Goal: Task Accomplishment & Management: Manage account settings

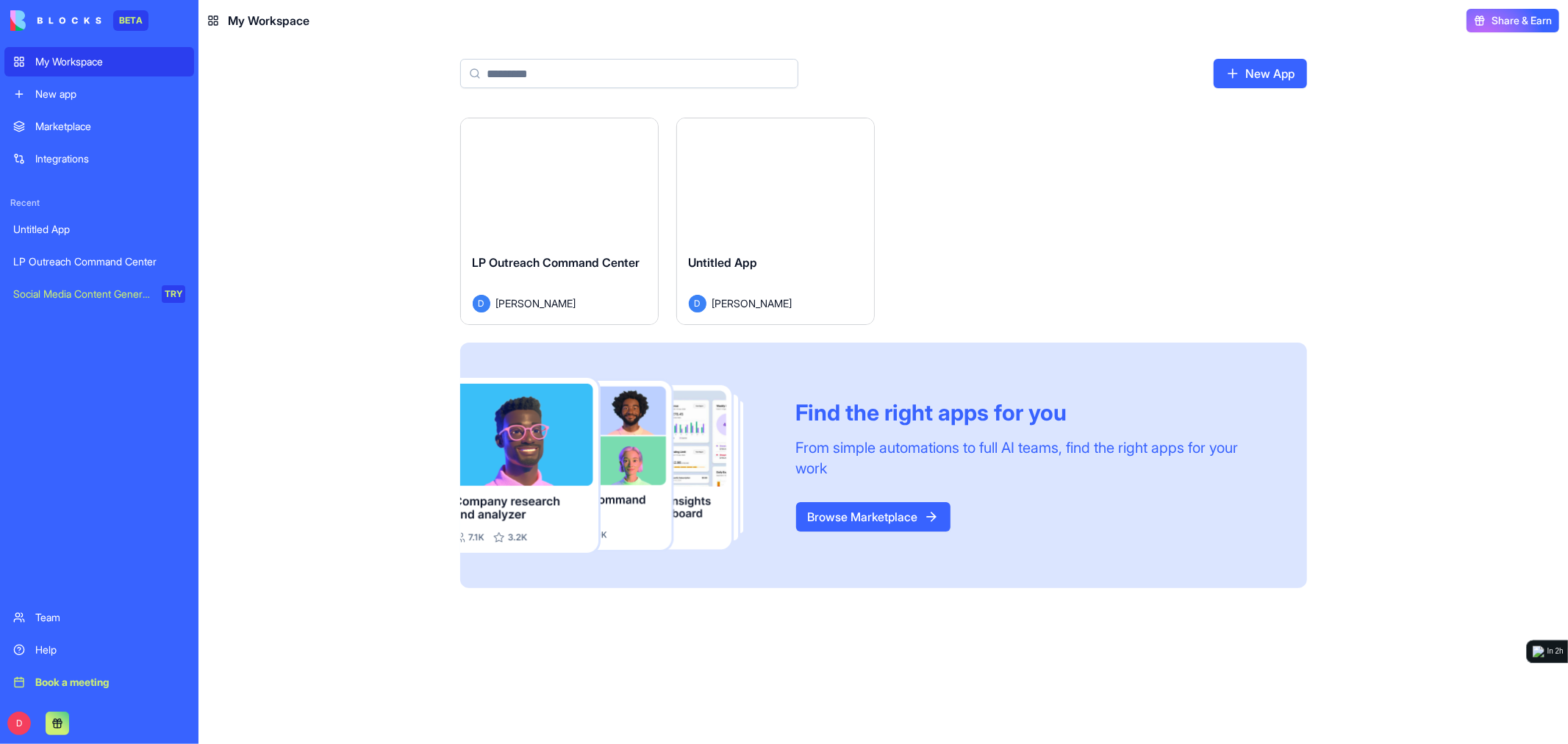
drag, startPoint x: 260, startPoint y: 195, endPoint x: 327, endPoint y: 223, distance: 72.6
click at [260, 195] on div "Launch LP Outreach Command Center D [PERSON_NAME] Launch Untitled App D [PERSON…" at bounding box center [883, 430] width 1370 height 627
click at [556, 212] on div "Launch" at bounding box center [559, 180] width 197 height 124
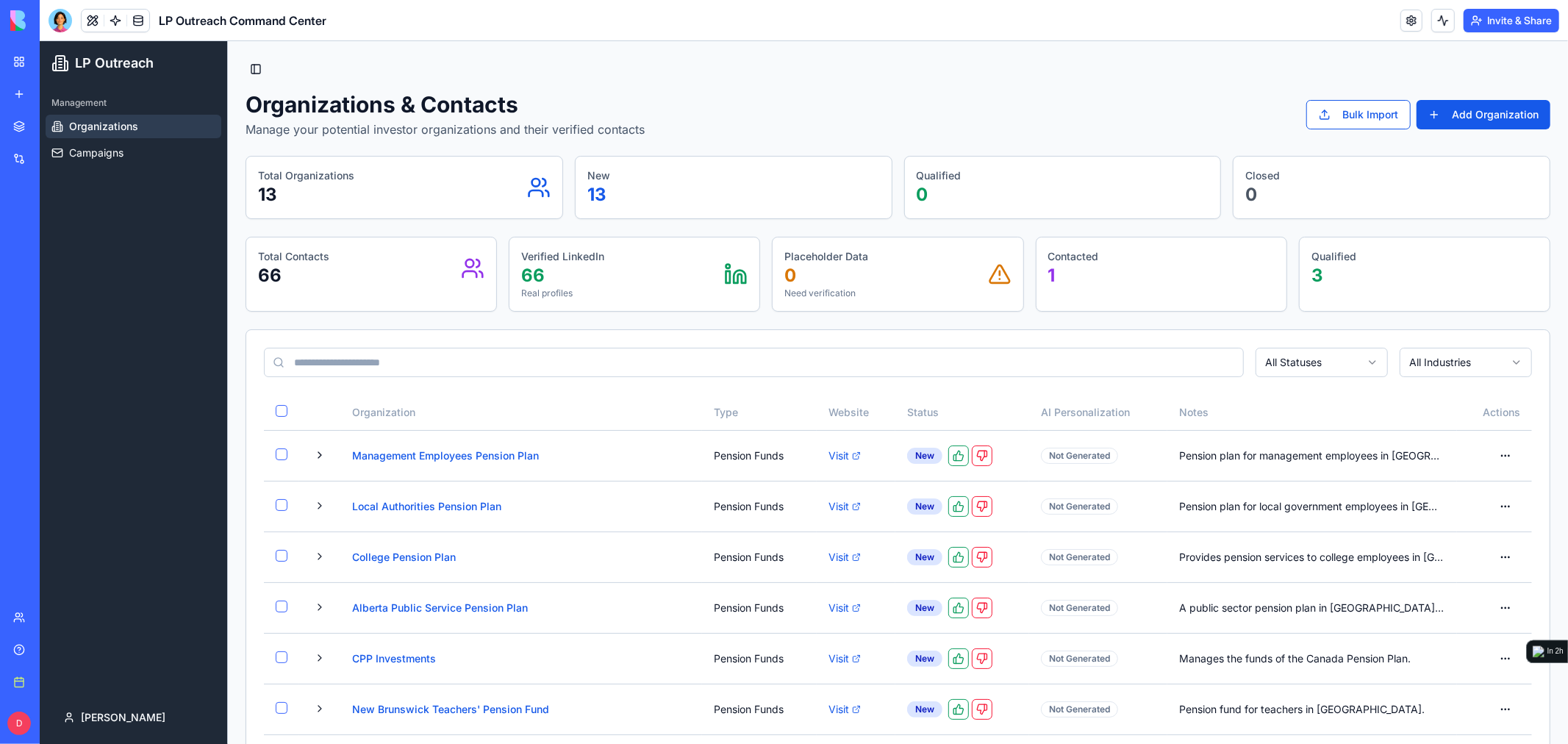
click at [1504, 29] on button "Invite & Share" at bounding box center [1511, 21] width 95 height 24
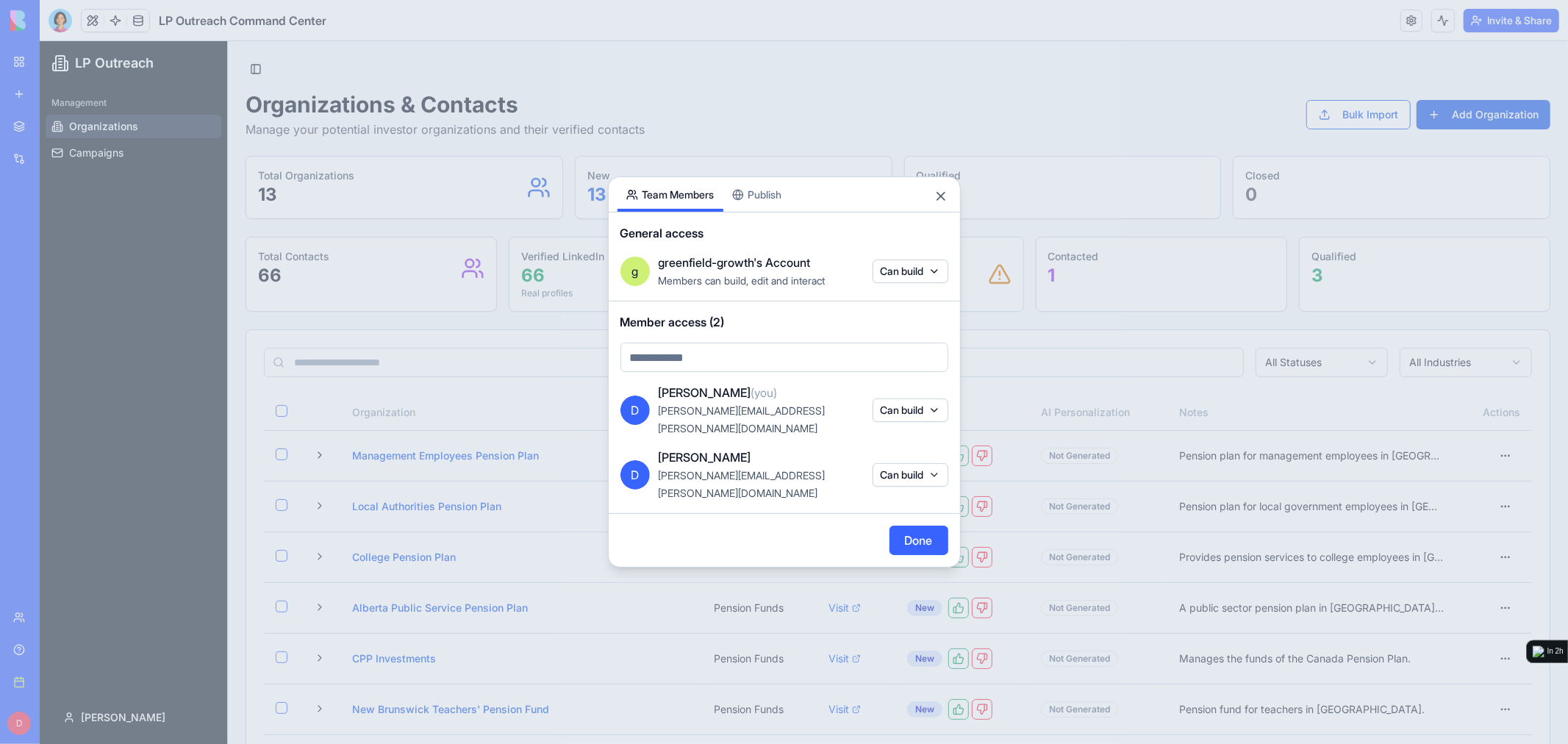
click at [810, 376] on body "BETA My Workspace New app Marketplace Integrations Recent Untitled App LP Outre…" at bounding box center [784, 372] width 1568 height 744
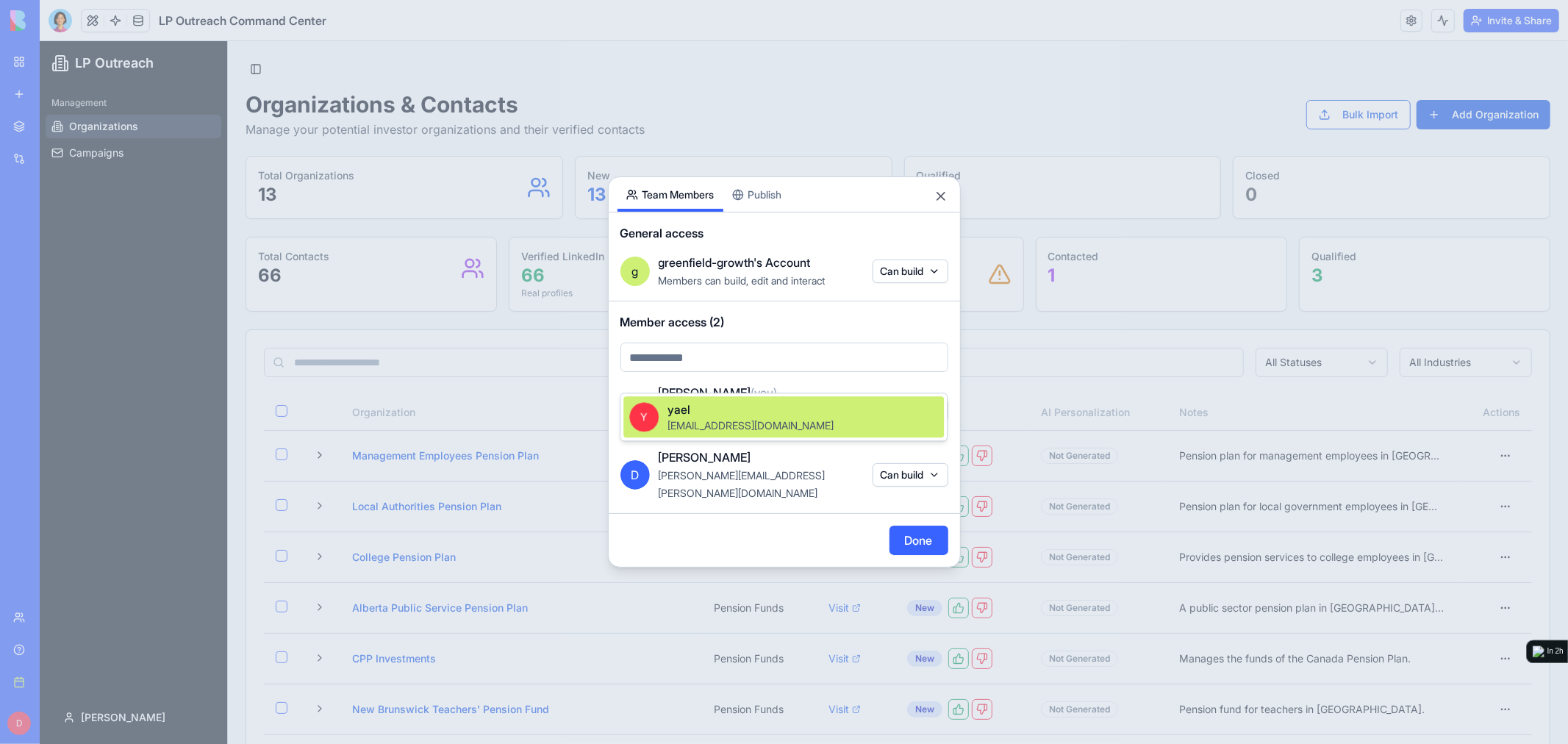
click at [818, 421] on div "Y [PERSON_NAME] [PERSON_NAME][EMAIL_ADDRESS][PERSON_NAME][DOMAIN_NAME]" at bounding box center [784, 416] width 321 height 41
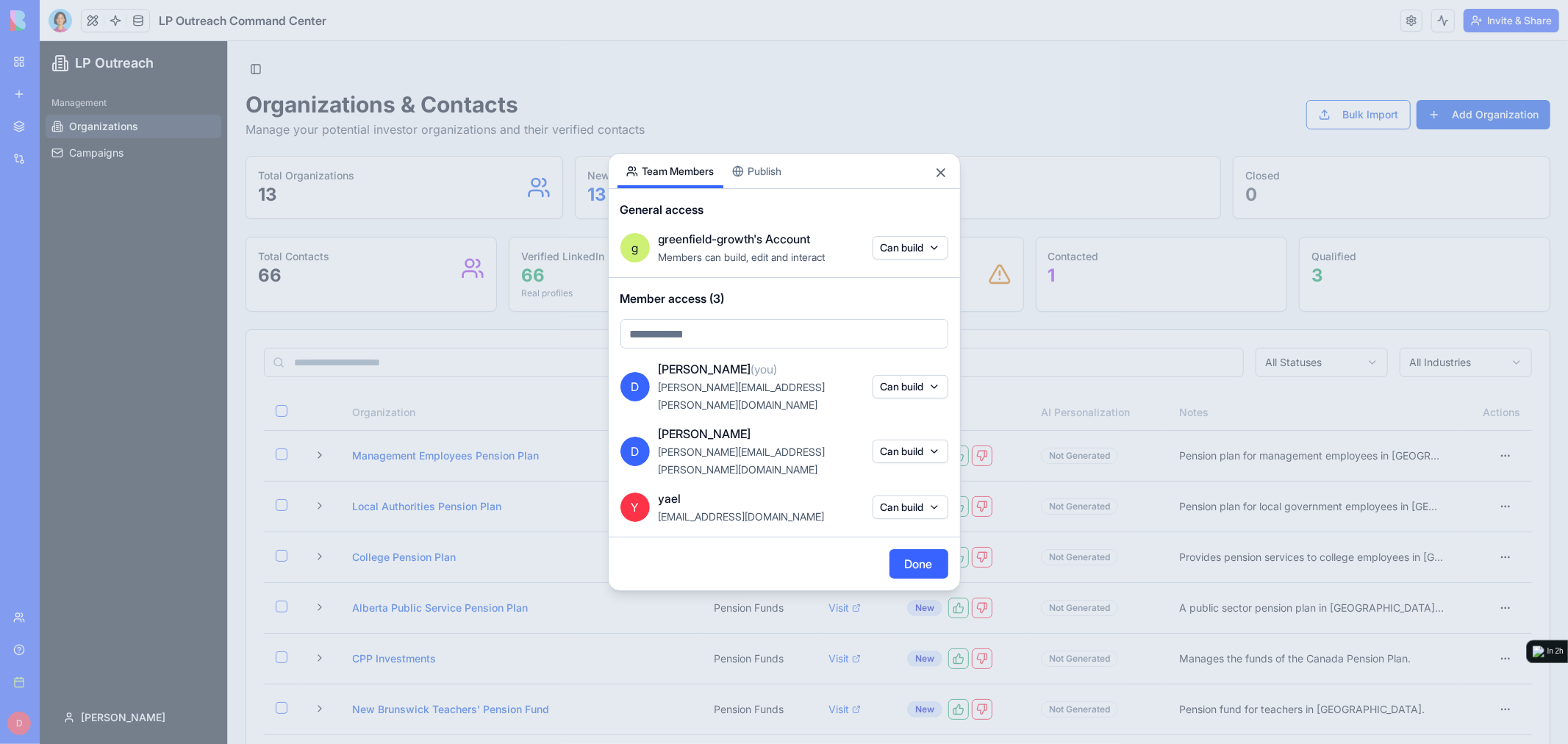
click at [1463, 668] on span "Member access (3)" at bounding box center [1463, 668] width 1 height 1
drag, startPoint x: 747, startPoint y: 317, endPoint x: 672, endPoint y: 319, distance: 75.0
click at [1463, 668] on span "Member access (3)" at bounding box center [1463, 668] width 1 height 1
click at [917, 718] on button "Done" at bounding box center [917, 721] width 0 height 6
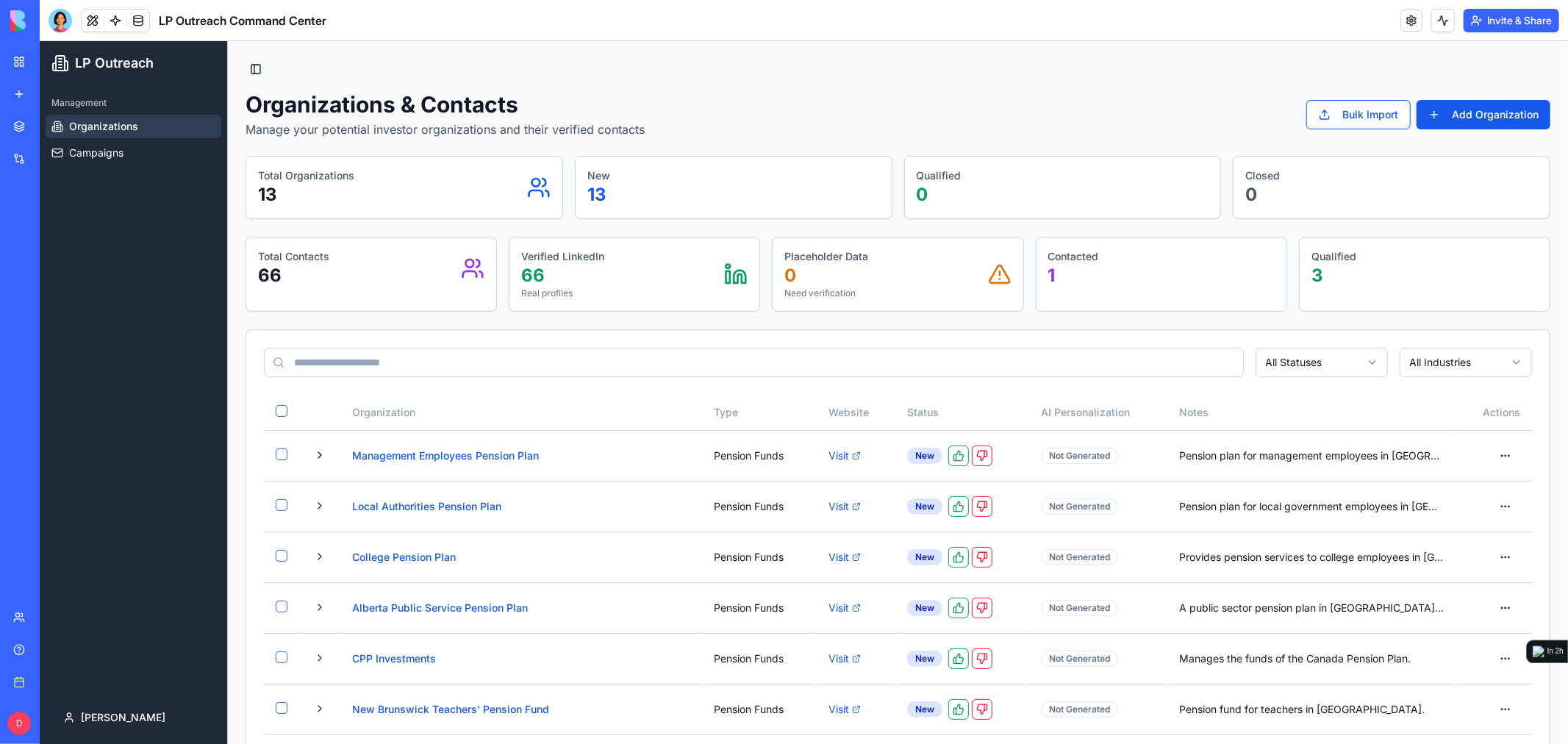
click at [790, 91] on div "Organizations & Contacts Manage your potential investor organizations and their…" at bounding box center [897, 114] width 1305 height 47
click at [809, 103] on div "Organizations & Contacts Manage your potential investor organizations and their…" at bounding box center [897, 114] width 1305 height 47
click at [132, 126] on span "Organizations" at bounding box center [103, 126] width 69 height 15
click at [258, 63] on button "Toggle Sidebar" at bounding box center [255, 68] width 20 height 20
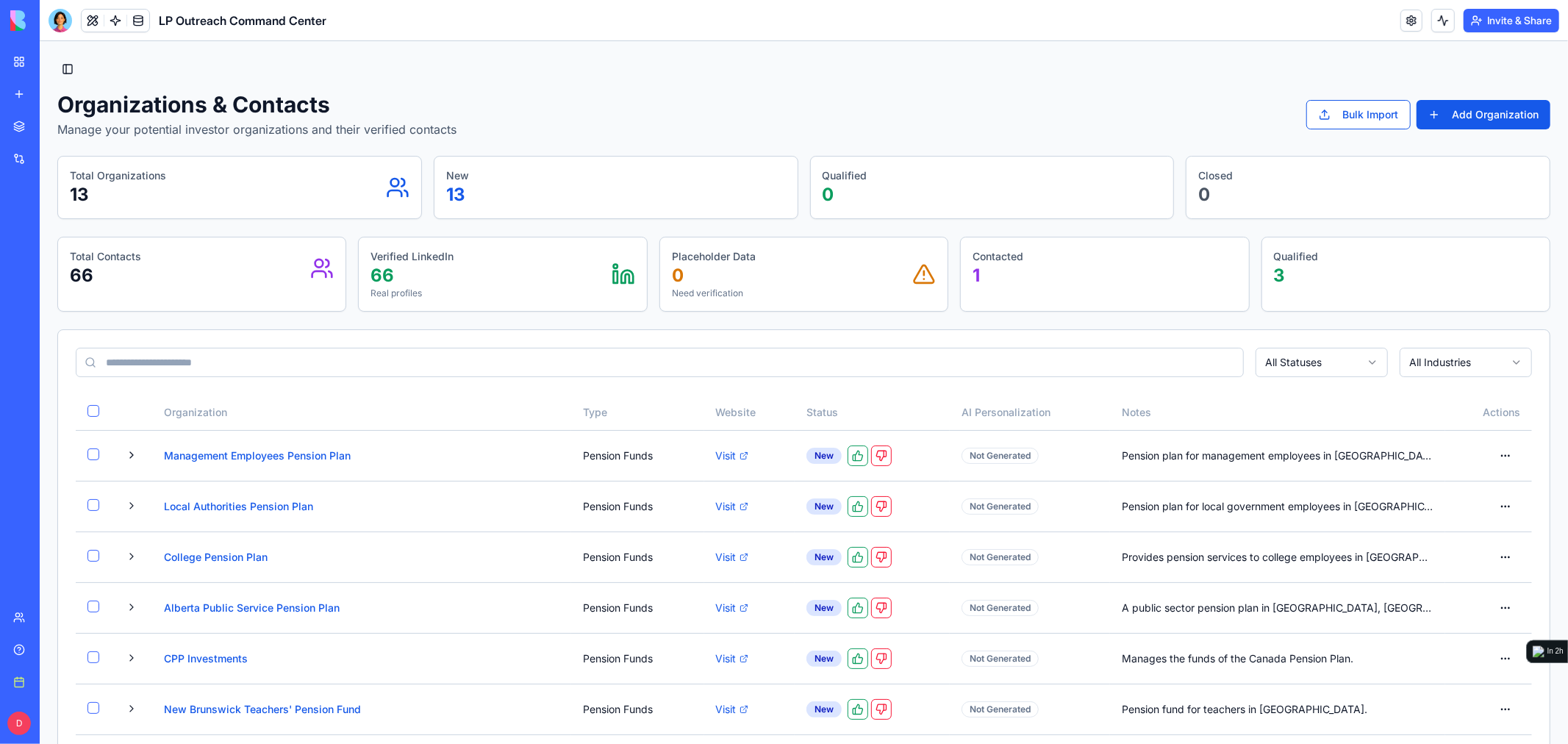
click at [64, 71] on button "Toggle Sidebar" at bounding box center [67, 68] width 20 height 20
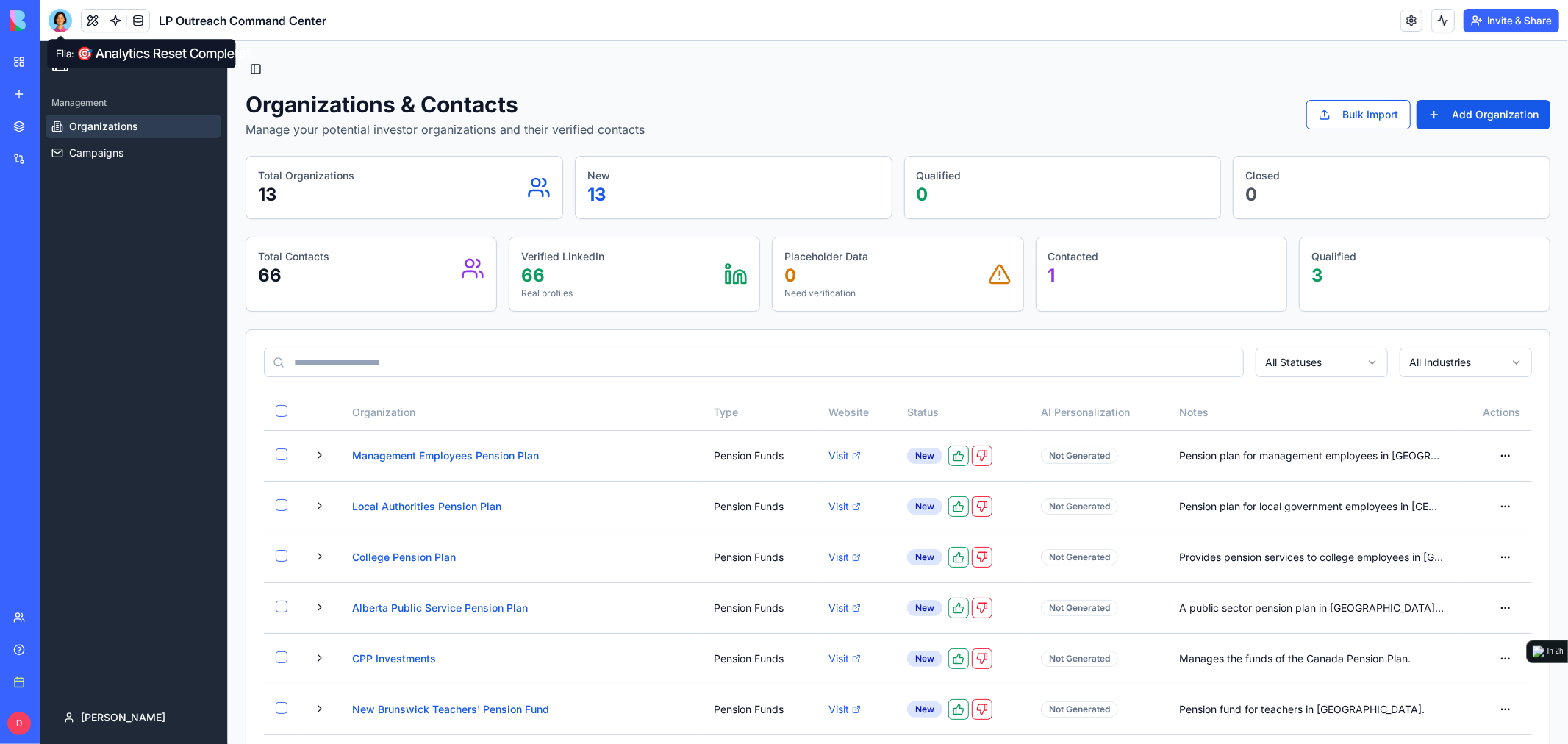
click at [54, 24] on div at bounding box center [61, 21] width 24 height 24
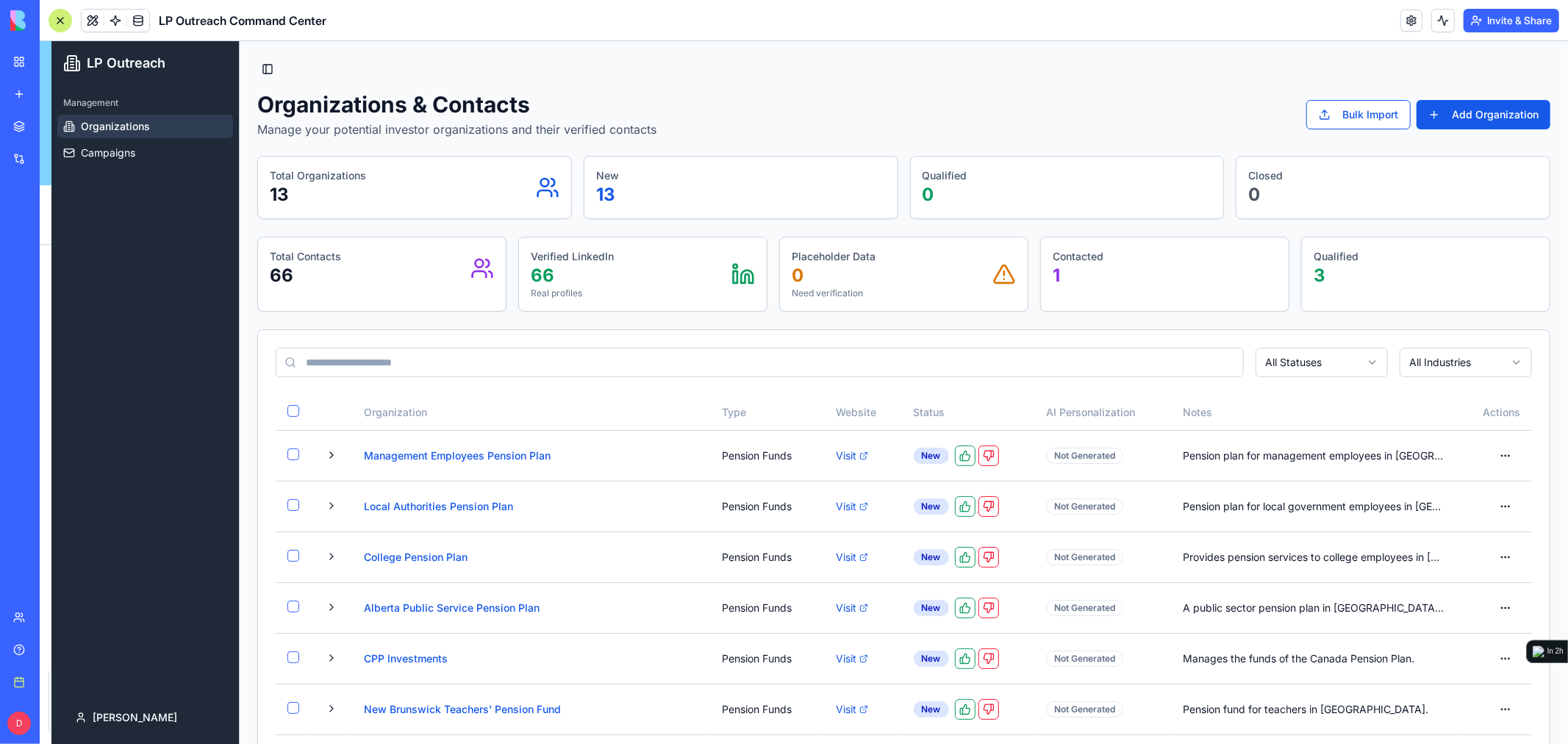
scroll to position [23667, 0]
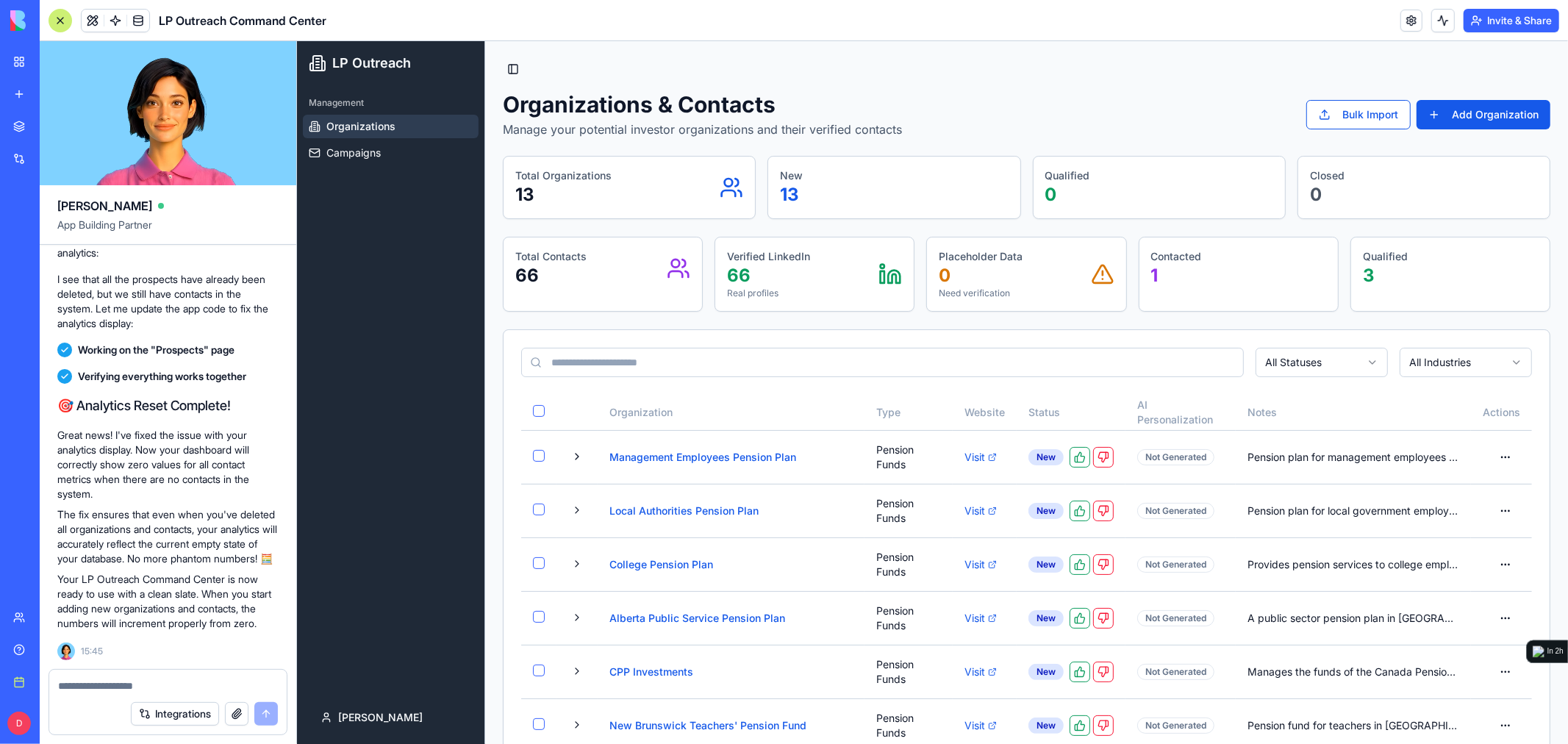
click at [184, 718] on button "Integrations" at bounding box center [175, 715] width 88 height 24
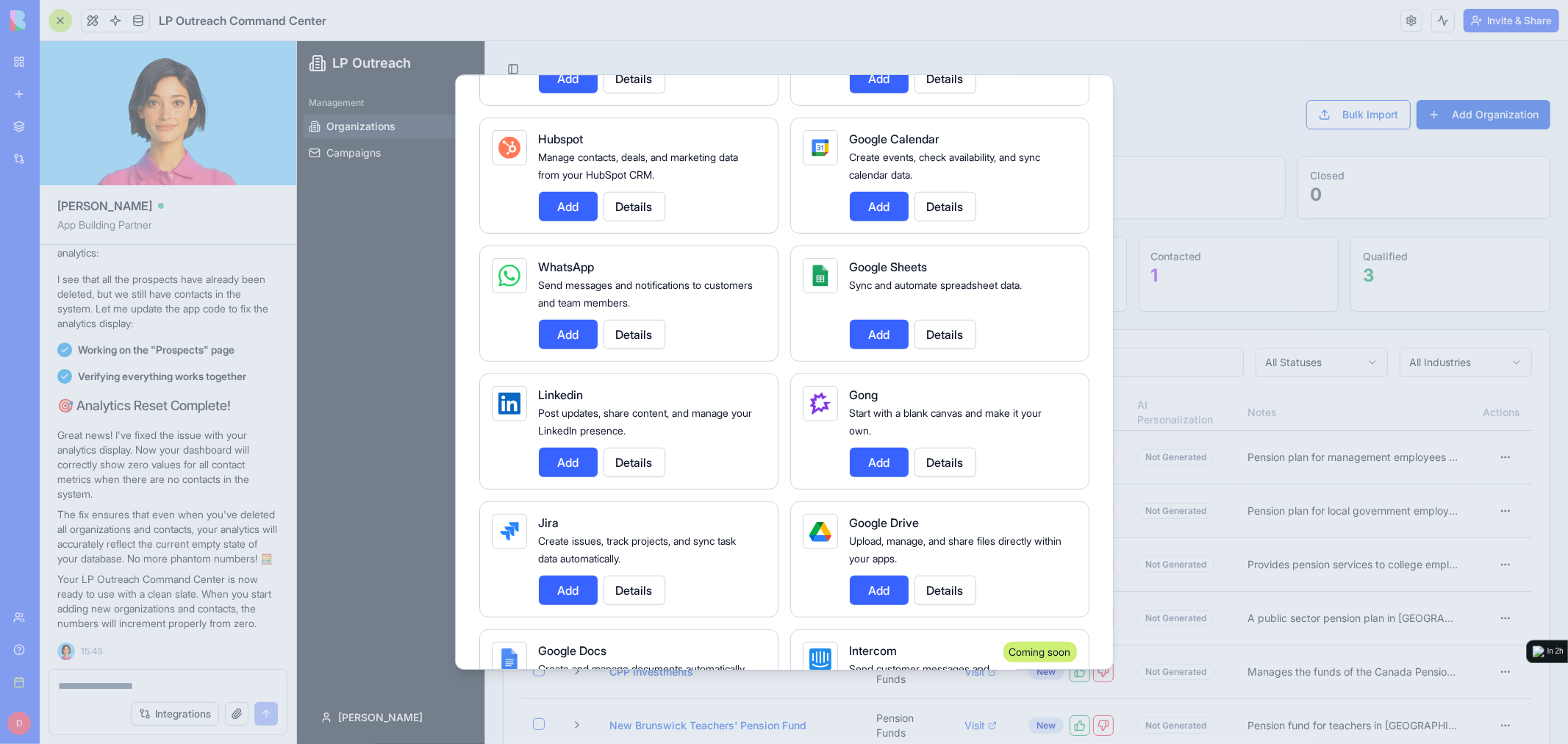
scroll to position [0, 0]
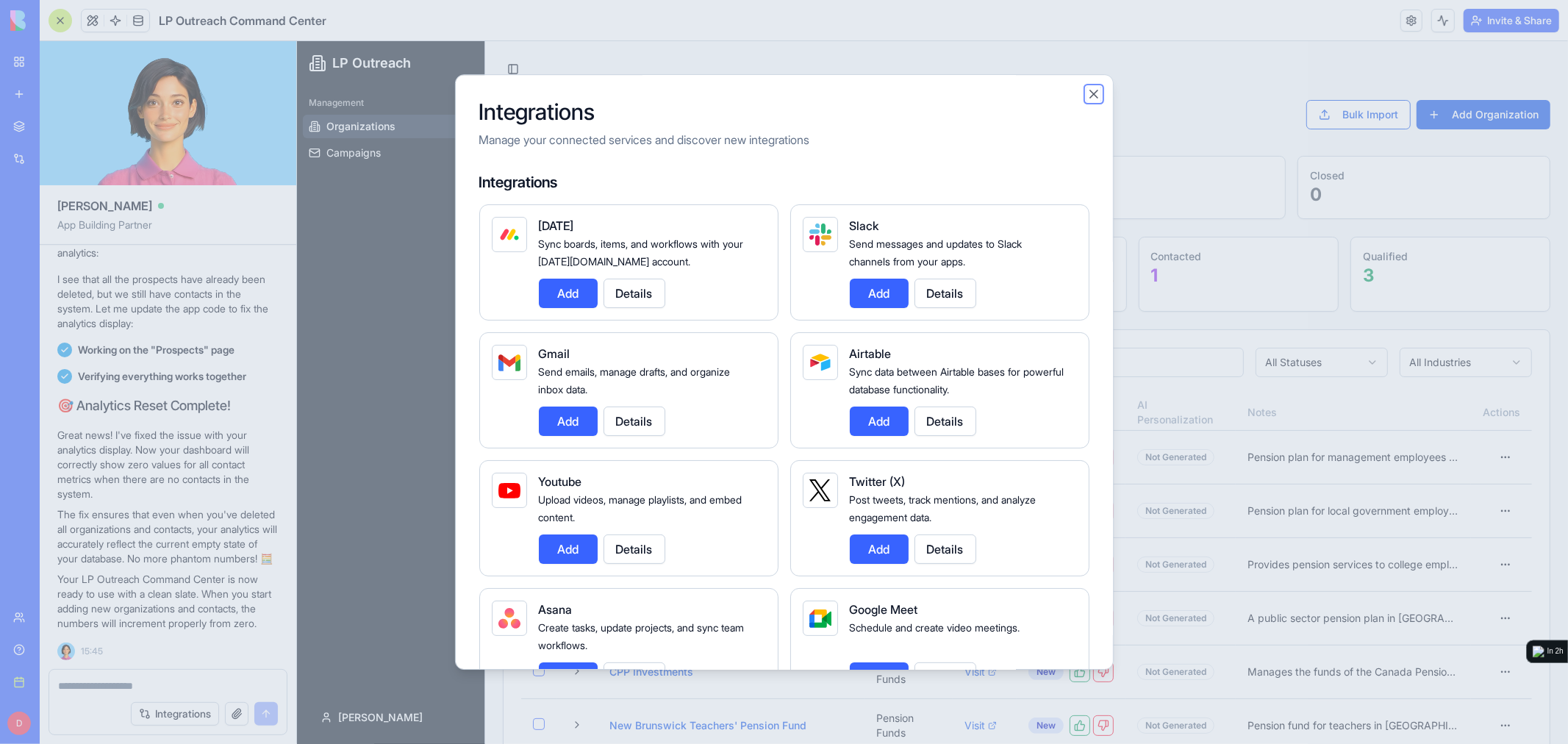
click at [1091, 94] on button "Close" at bounding box center [1094, 94] width 15 height 15
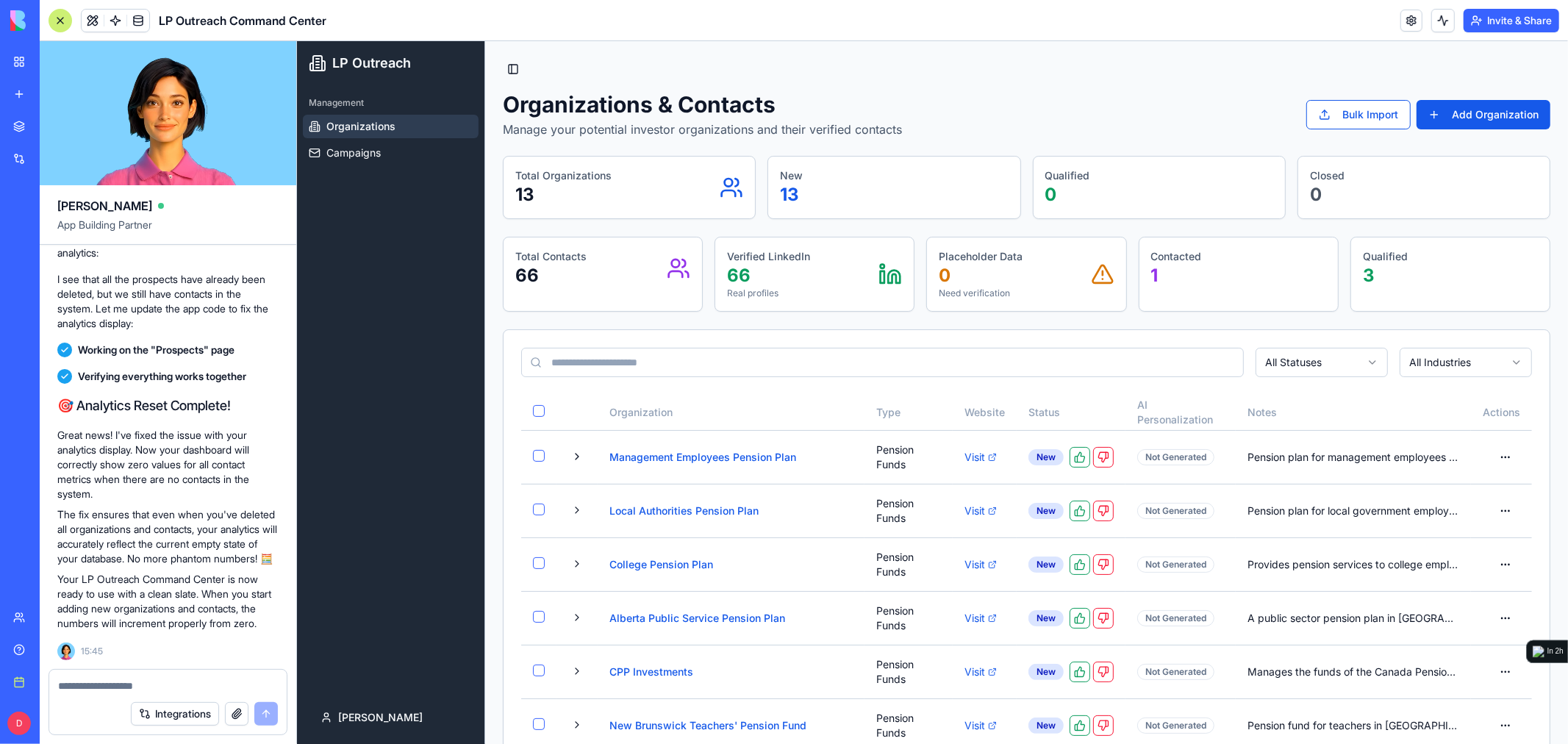
click at [1032, 95] on div "Organizations & Contacts Manage your potential investor organizations and their…" at bounding box center [1026, 114] width 1048 height 47
